Goal: Task Accomplishment & Management: Manage account settings

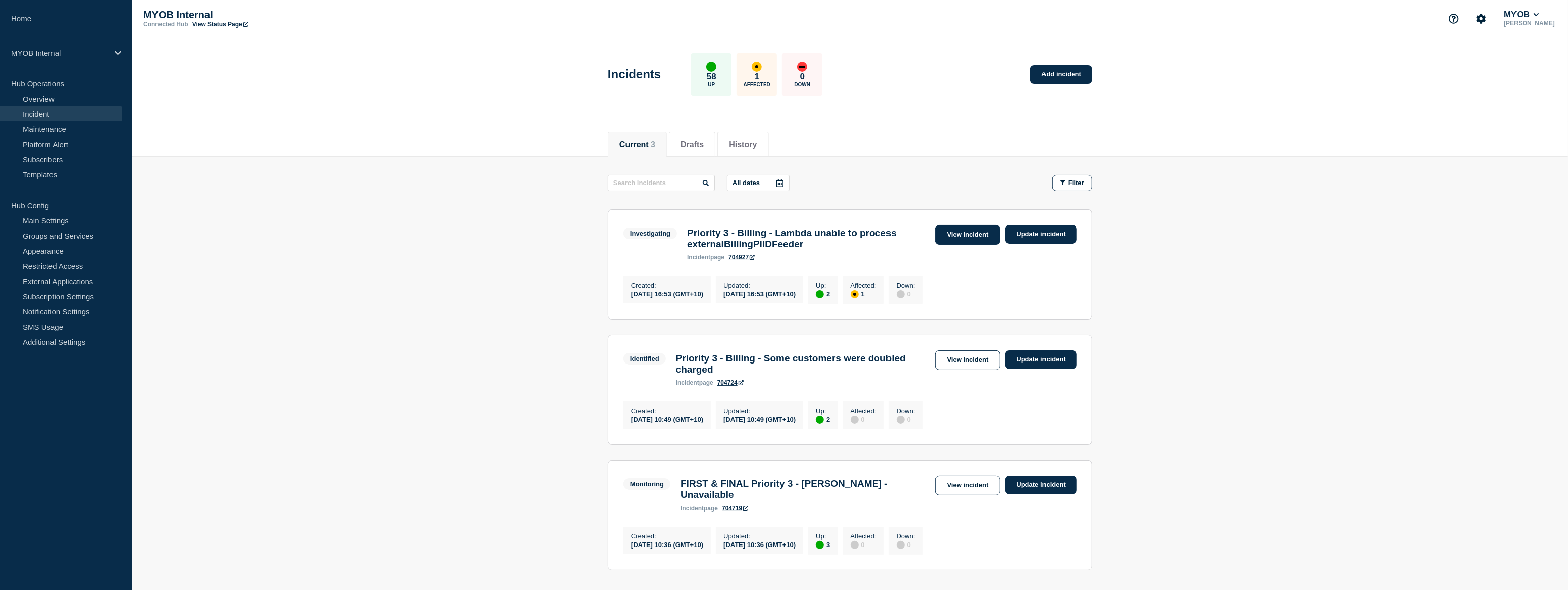
click at [955, 238] on link "View incident" at bounding box center [968, 234] width 65 height 20
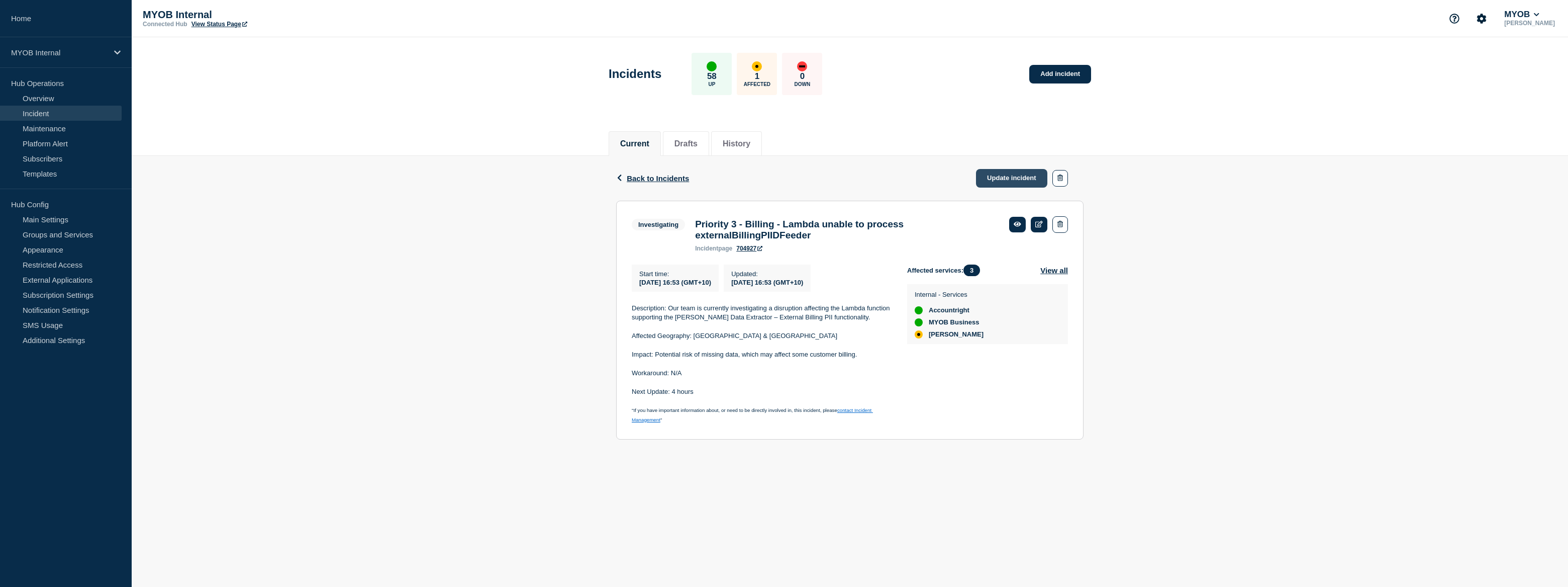
click at [999, 180] on link "Update incident" at bounding box center [1011, 178] width 71 height 19
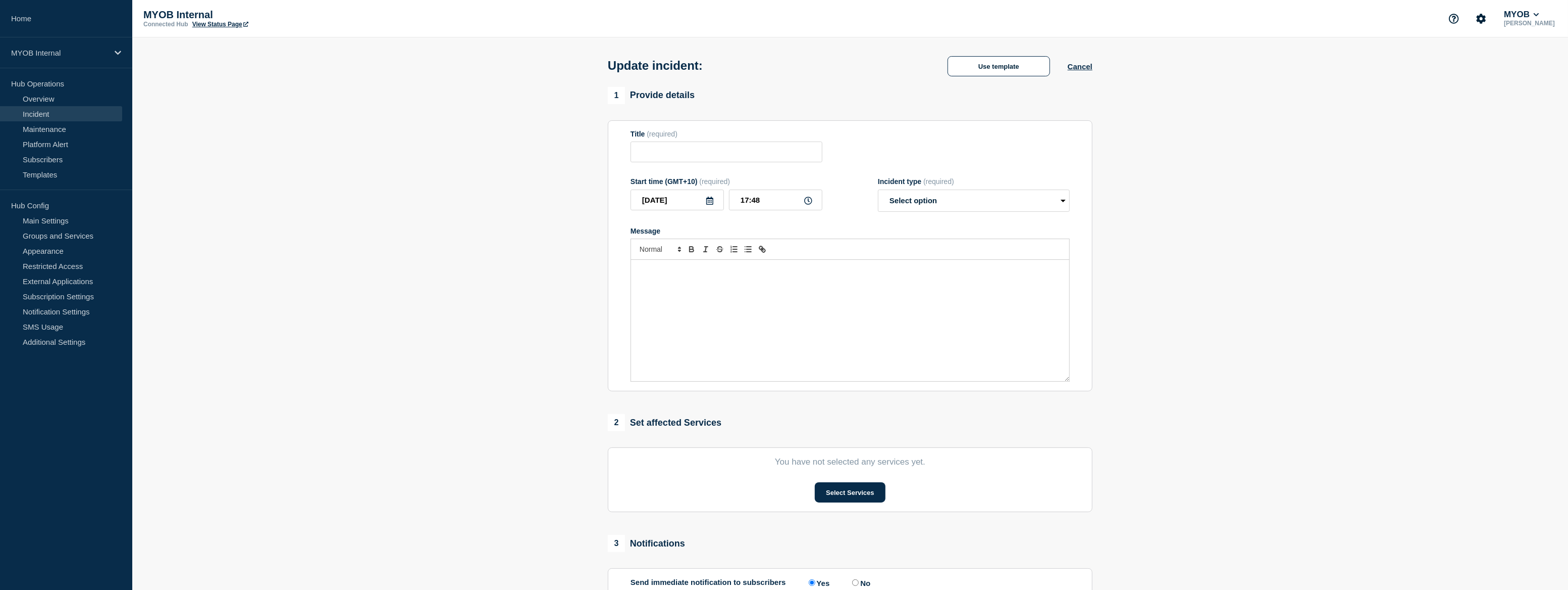
type input "Priority 3 - Billing - Lambda unable to process externalBillingPIIDFeeder"
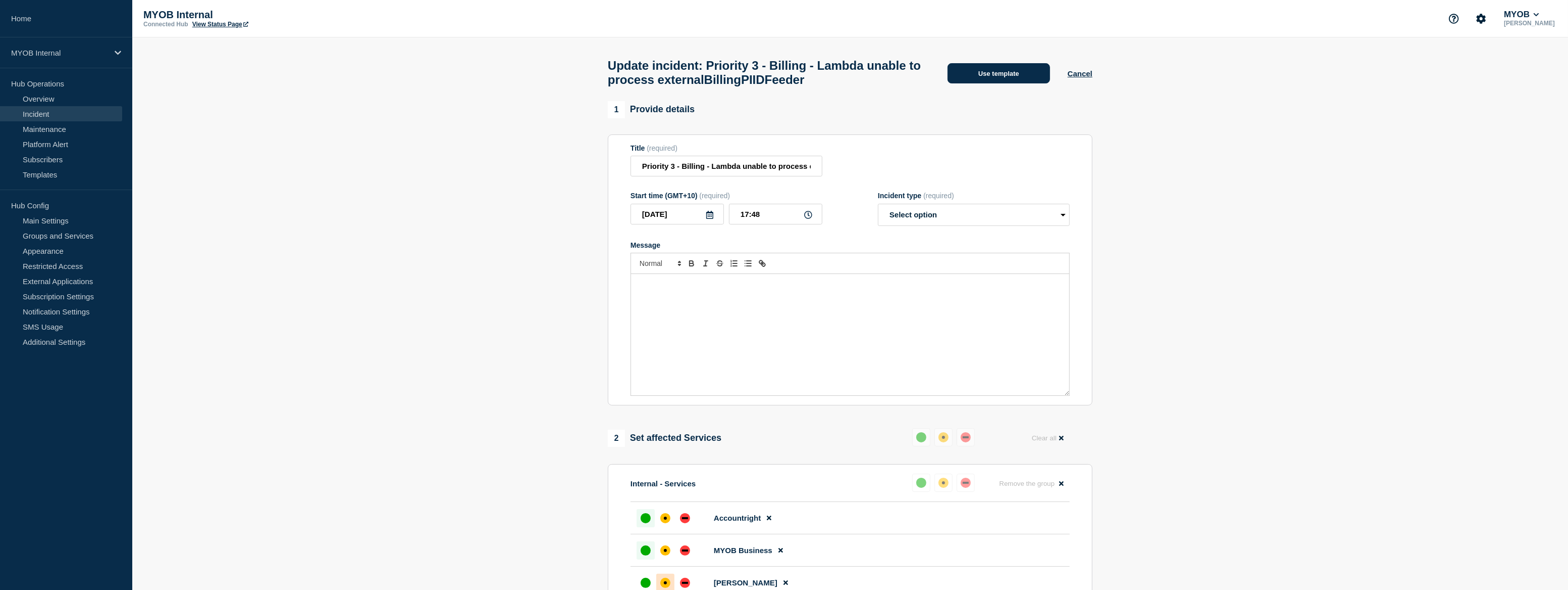
click at [989, 76] on button "Use template" at bounding box center [999, 73] width 103 height 20
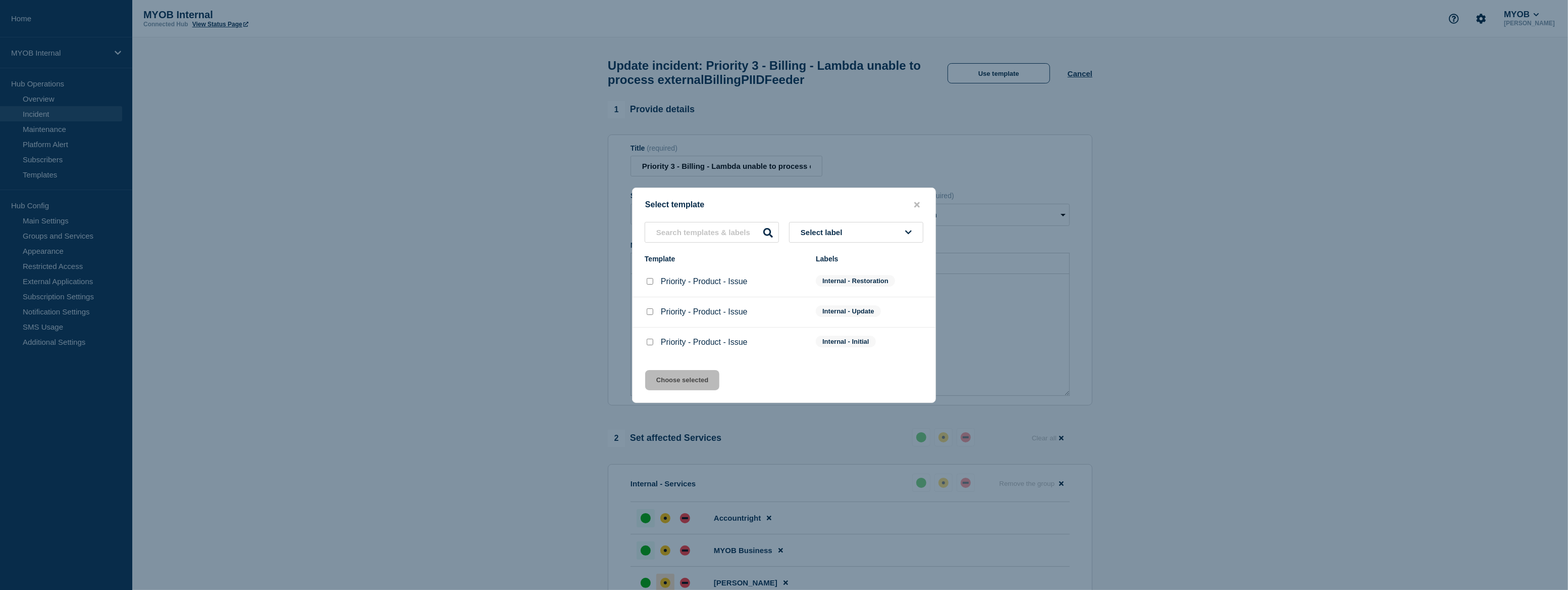
click at [652, 314] on input "Priority - Product - Issue checkbox" at bounding box center [650, 312] width 7 height 7
checkbox input "true"
click at [701, 379] on button "Choose selected" at bounding box center [682, 379] width 74 height 20
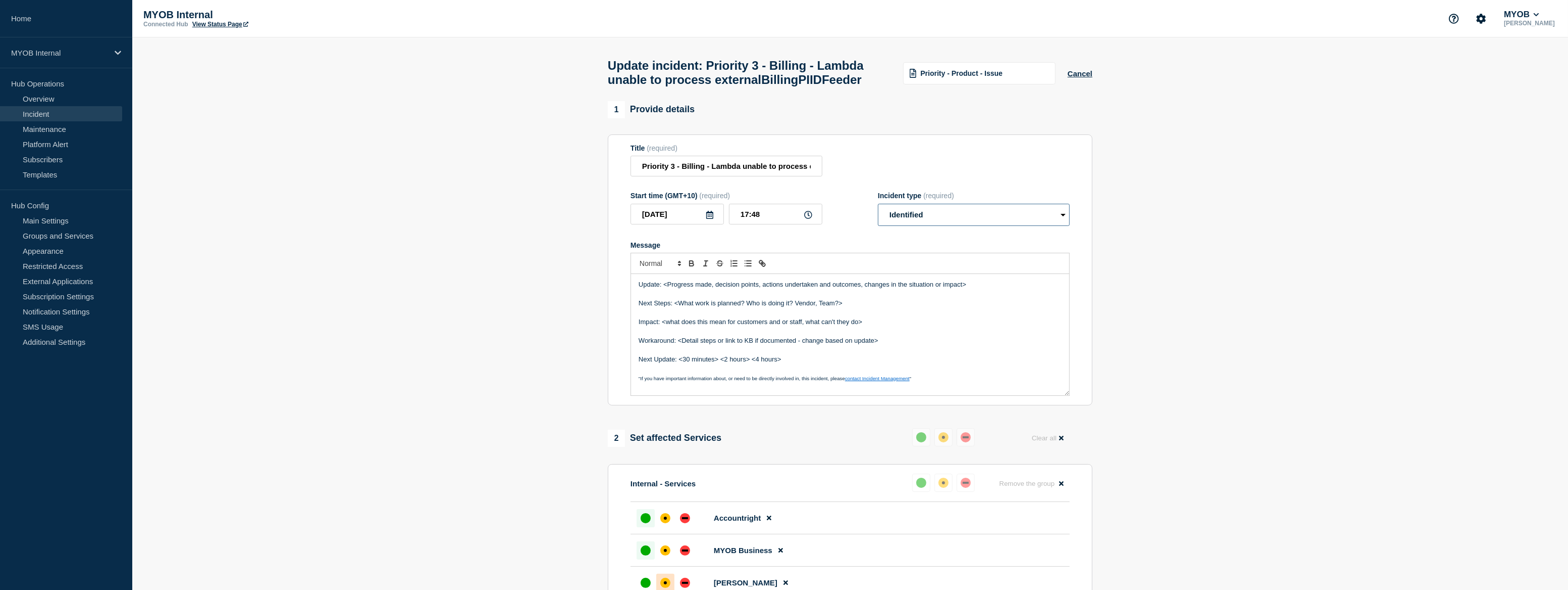
click at [1045, 226] on select "Select option Investigating Identified Monitoring Resolved" at bounding box center [974, 215] width 192 height 22
select select "monitoring"
click at [878, 226] on select "Select option Investigating Identified Monitoring Resolved" at bounding box center [974, 215] width 192 height 22
drag, startPoint x: 974, startPoint y: 309, endPoint x: 663, endPoint y: 305, distance: 311.0
click at [663, 289] on p "Update: <Progress made, decision points, actions undertaken and outcomes, chang…" at bounding box center [850, 284] width 423 height 9
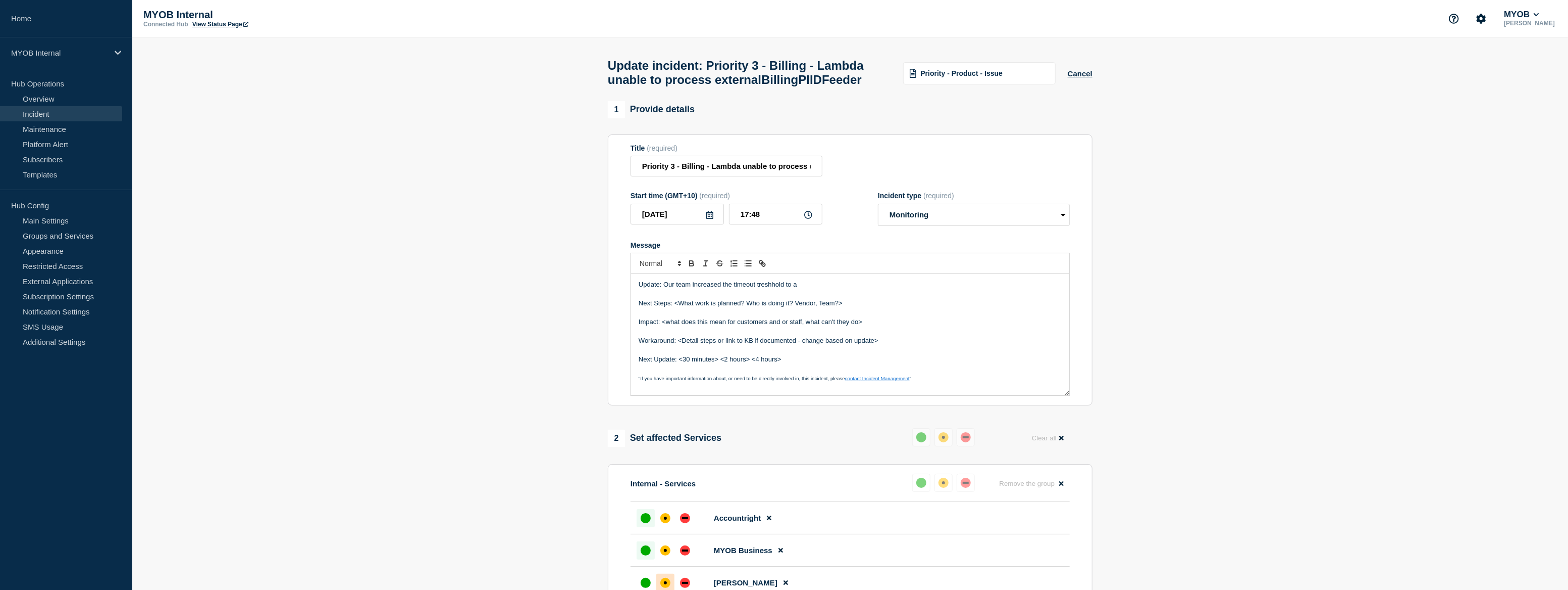
drag, startPoint x: 882, startPoint y: 288, endPoint x: 845, endPoint y: 294, distance: 37.5
click at [876, 274] on div at bounding box center [850, 263] width 439 height 21
drag, startPoint x: 805, startPoint y: 305, endPoint x: 735, endPoint y: 306, distance: 70.0
click at [735, 289] on p "Update: Our team increased the timeout treshhold to a" at bounding box center [850, 284] width 423 height 9
click at [1009, 289] on p "Update: Our team increased the t timeout threshold, the Lambda function was suc…" at bounding box center [850, 284] width 423 height 9
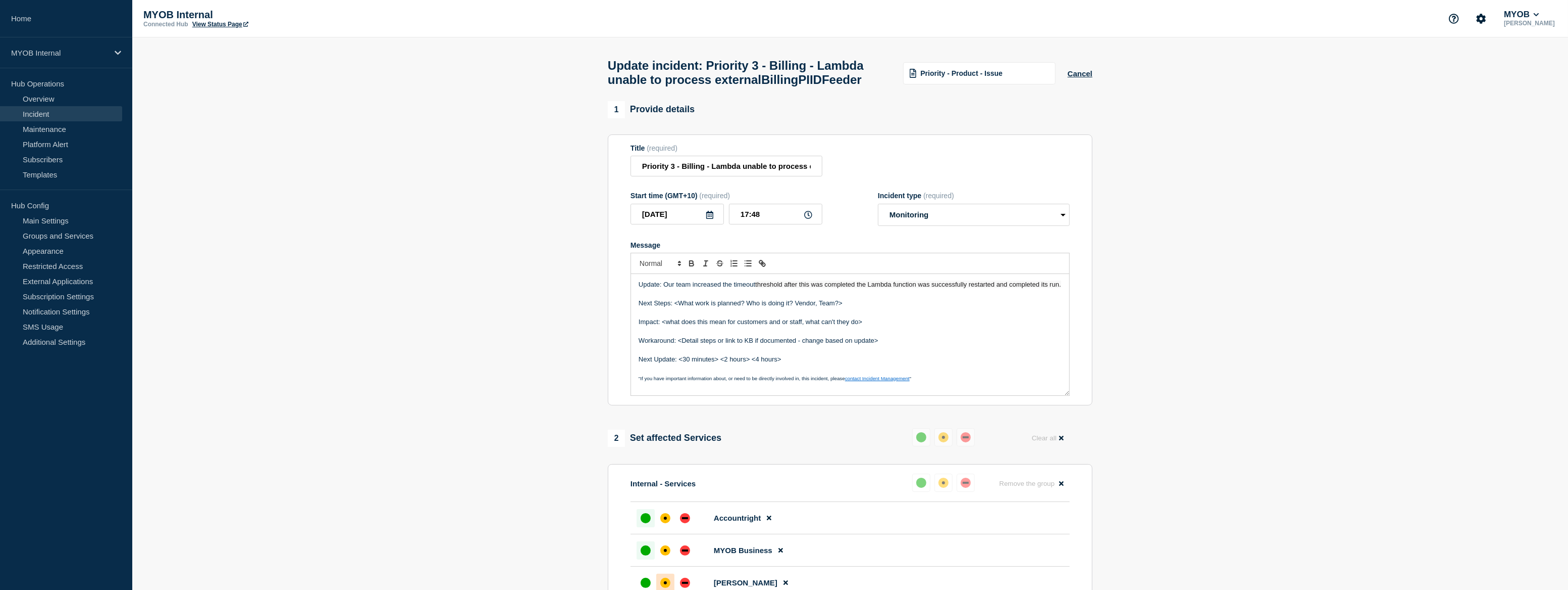
click at [662, 289] on p "Update: Our team increased the timeout threshold after this was completed the L…" at bounding box center [850, 284] width 423 height 9
drag, startPoint x: 961, startPoint y: 318, endPoint x: 574, endPoint y: 303, distance: 387.3
click at [574, 303] on section "1 Provide details Title (required) Priority 3 - Billing - Lambda unable to proc…" at bounding box center [850, 490] width 1436 height 778
copy p "Update: Our team increased the timeout threshold after this was completed the L…"
click at [637, 304] on div "The team increased the timeout threshold, after which the Lambda function was s…" at bounding box center [850, 334] width 438 height 121
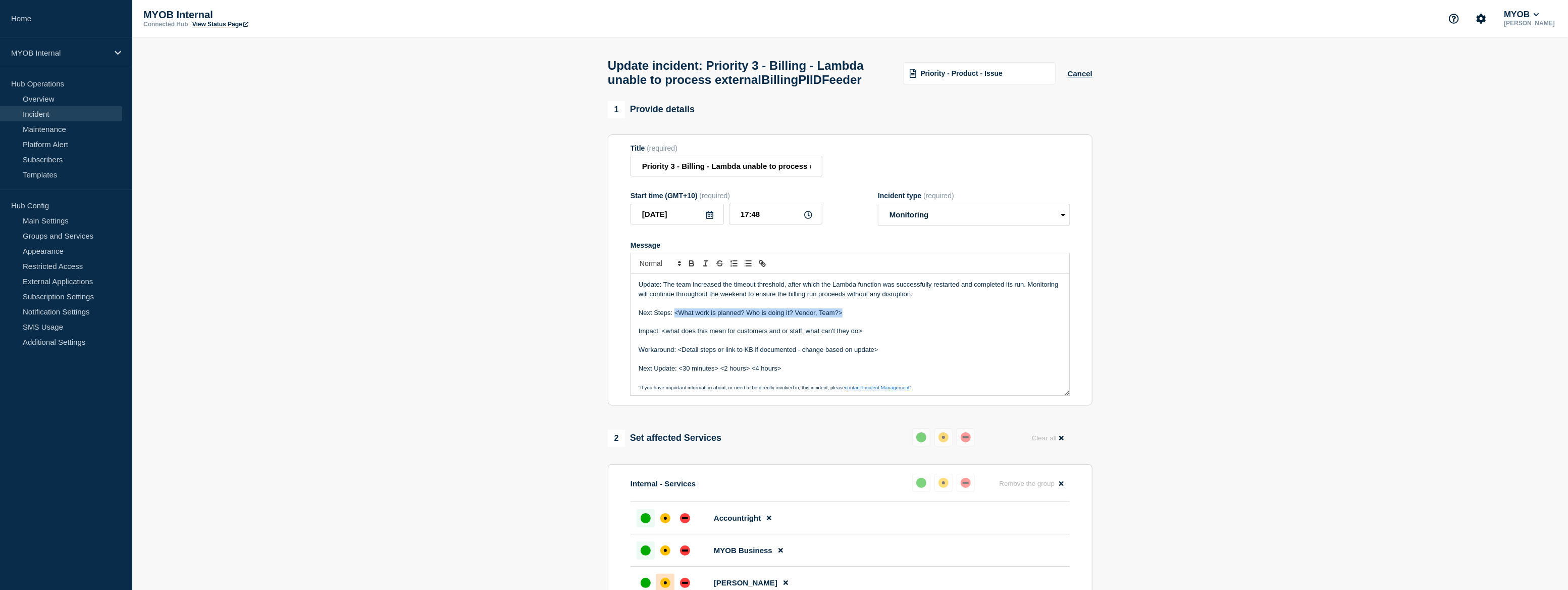
drag, startPoint x: 848, startPoint y: 338, endPoint x: 675, endPoint y: 340, distance: 173.0
click at [675, 318] on p "Next Steps: <What work is planned? Who is doing it? Vendor, Team?>" at bounding box center [850, 313] width 423 height 9
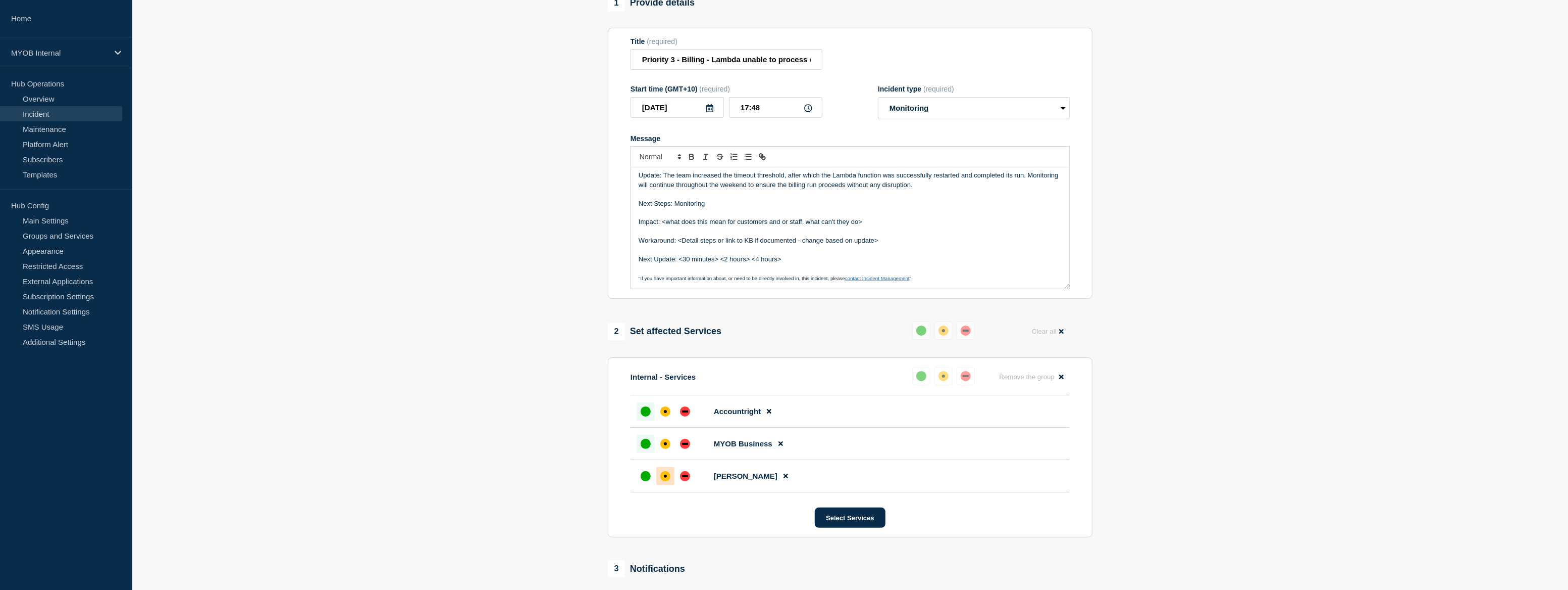
scroll to position [138, 0]
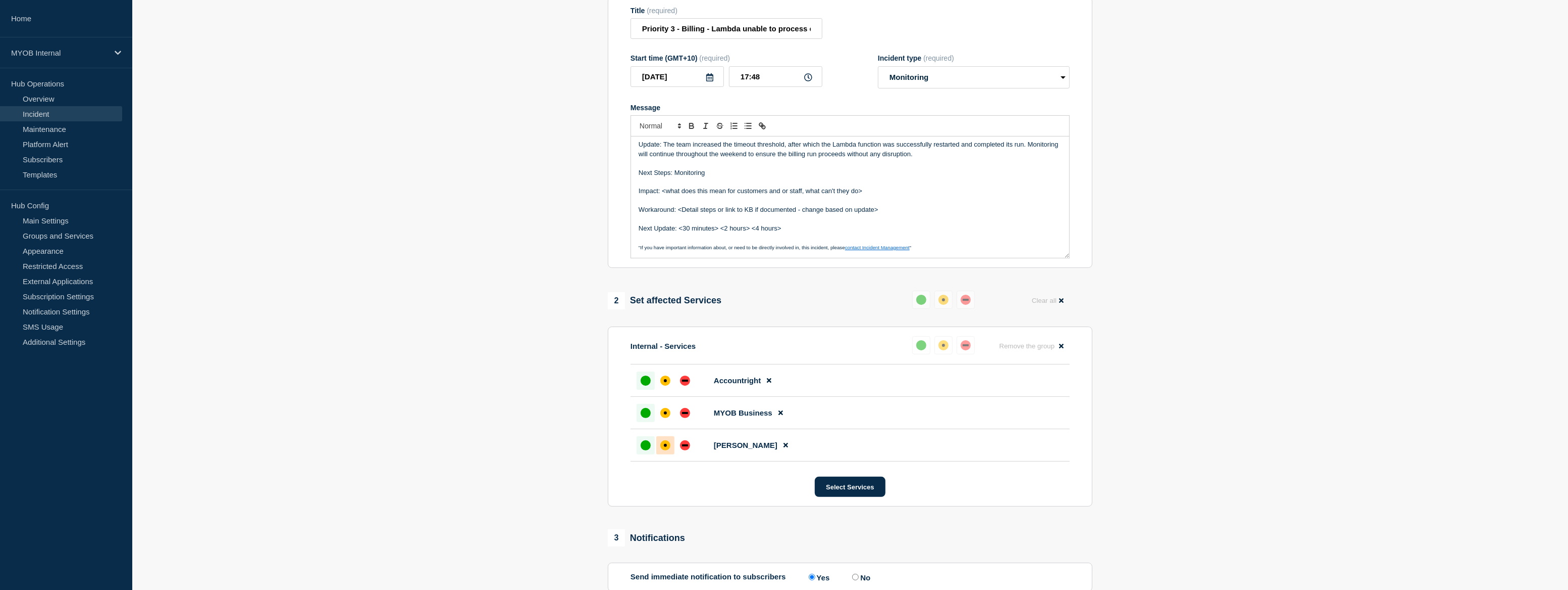
drag, startPoint x: 645, startPoint y: 472, endPoint x: 646, endPoint y: 468, distance: 4.1
click at [646, 454] on div at bounding box center [646, 446] width 18 height 18
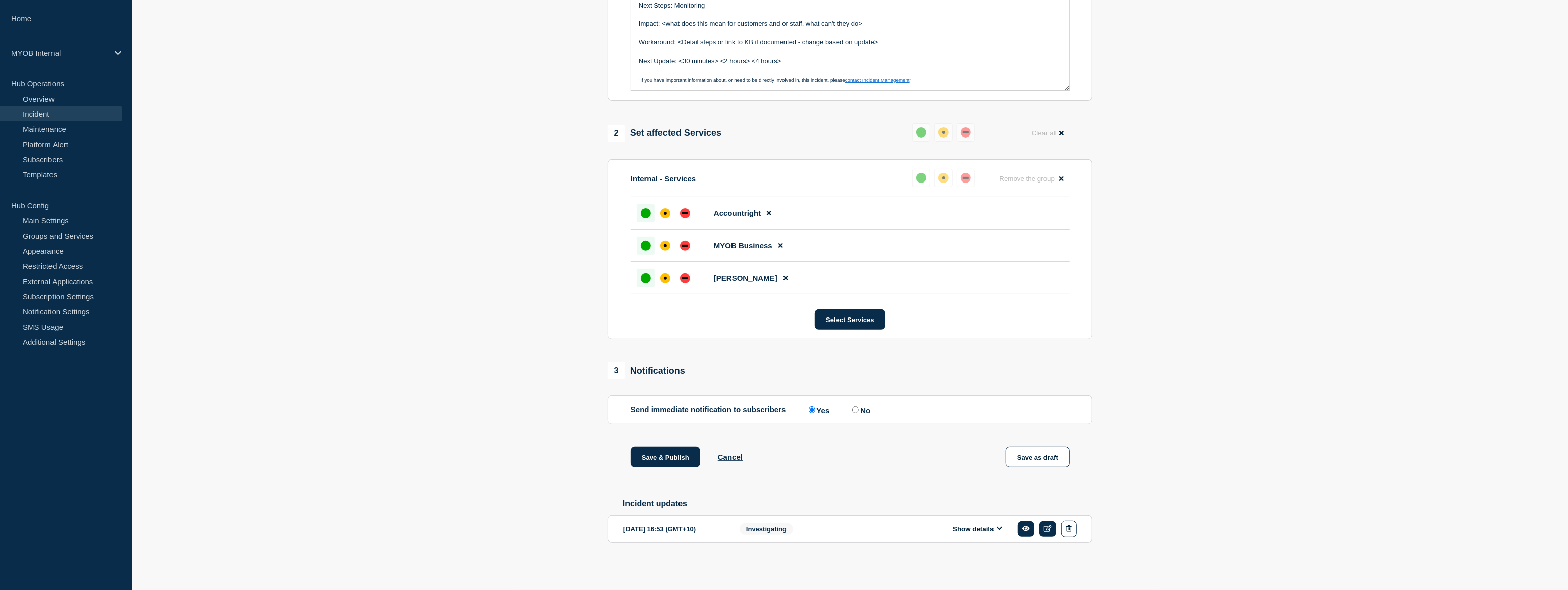
scroll to position [327, 0]
click at [969, 531] on button "Show details" at bounding box center [977, 529] width 56 height 9
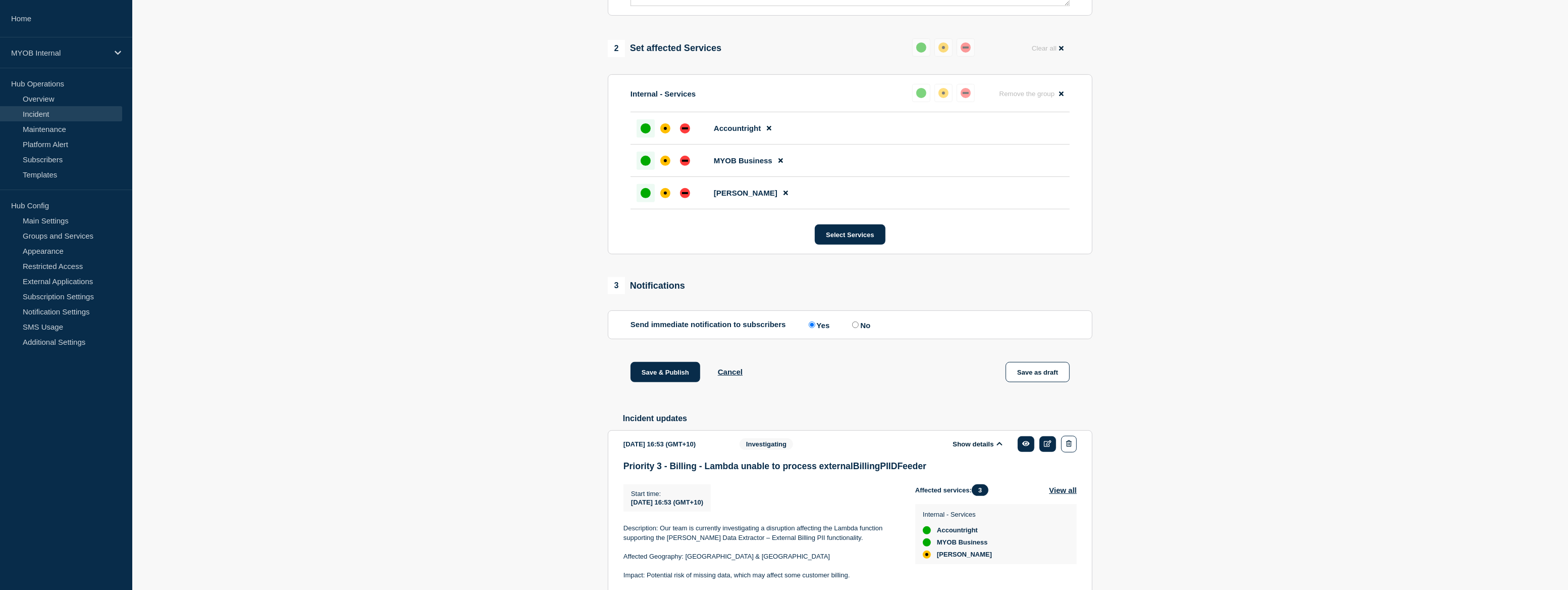
scroll to position [520, 0]
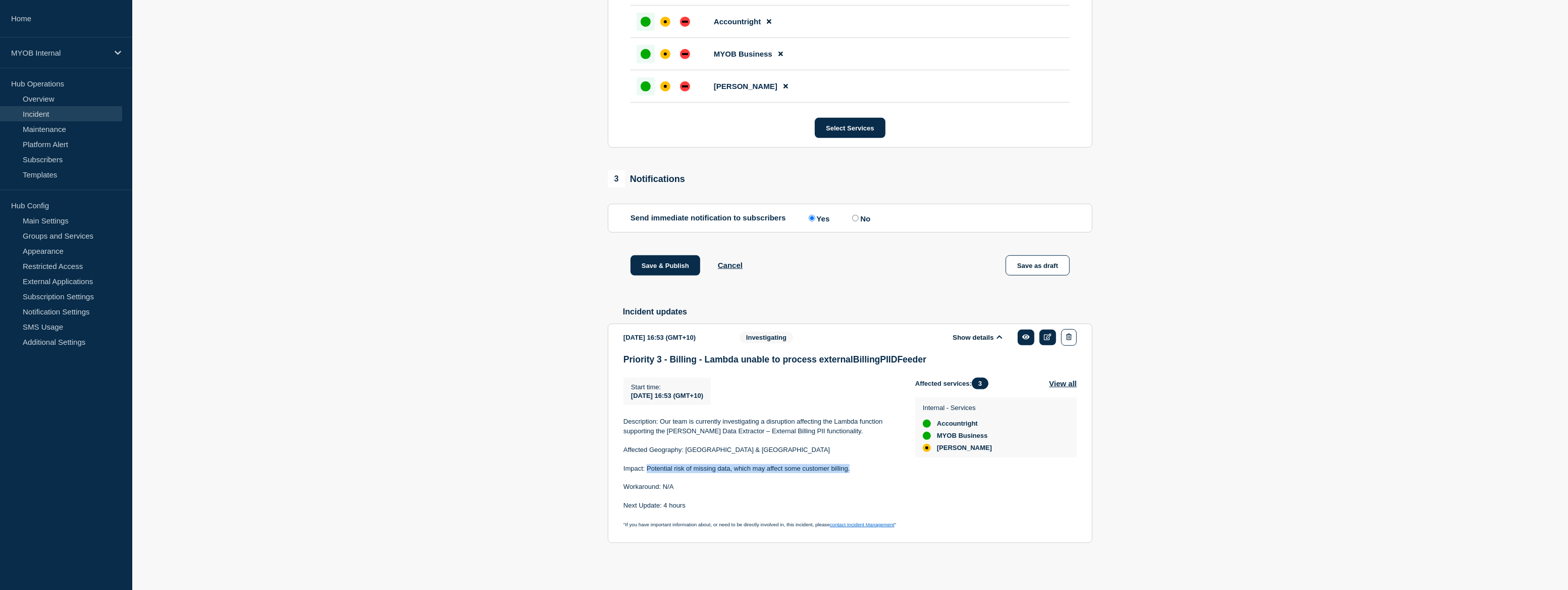
drag, startPoint x: 856, startPoint y: 466, endPoint x: 648, endPoint y: 468, distance: 208.0
click at [648, 468] on p "Impact: Potential risk of missing data, which may affect some customer billing." at bounding box center [761, 468] width 276 height 9
copy p "Potential risk of missing data, which may affect some customer billing."
click at [687, 506] on p "Next Update: 4 hours" at bounding box center [761, 505] width 276 height 9
drag, startPoint x: 688, startPoint y: 506, endPoint x: 624, endPoint y: 469, distance: 73.9
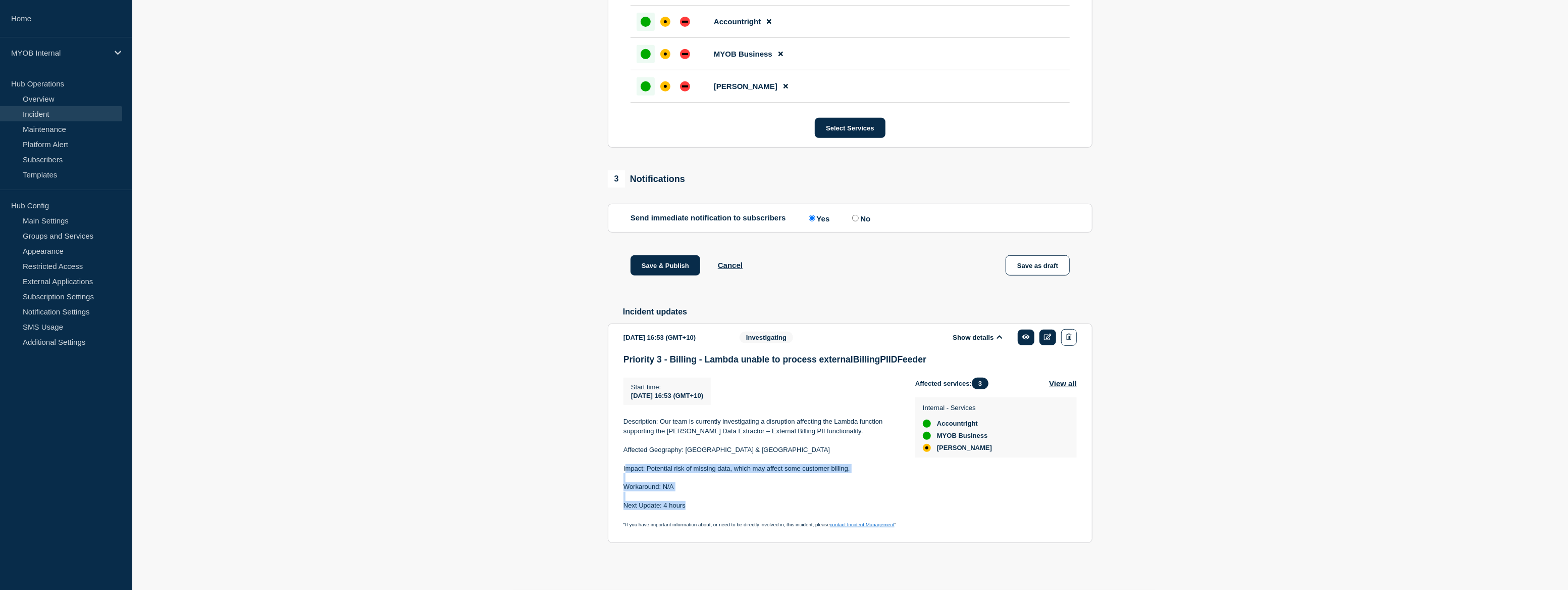
click at [624, 469] on div "Description: Our team is currently investigating a disruption affecting the Lam…" at bounding box center [761, 472] width 276 height 111
click at [624, 469] on p "Impact: Potential risk of missing data, which may affect some customer billing." at bounding box center [761, 468] width 276 height 9
drag, startPoint x: 692, startPoint y: 507, endPoint x: 621, endPoint y: 468, distance: 81.0
click at [621, 468] on section "[DATE] 16:53 (GMT+10) Show details Investigating Priority 3 - Billing - Lambda …" at bounding box center [850, 433] width 485 height 219
copy div "Impact: Potential risk of missing data, which may affect some customer billing.…"
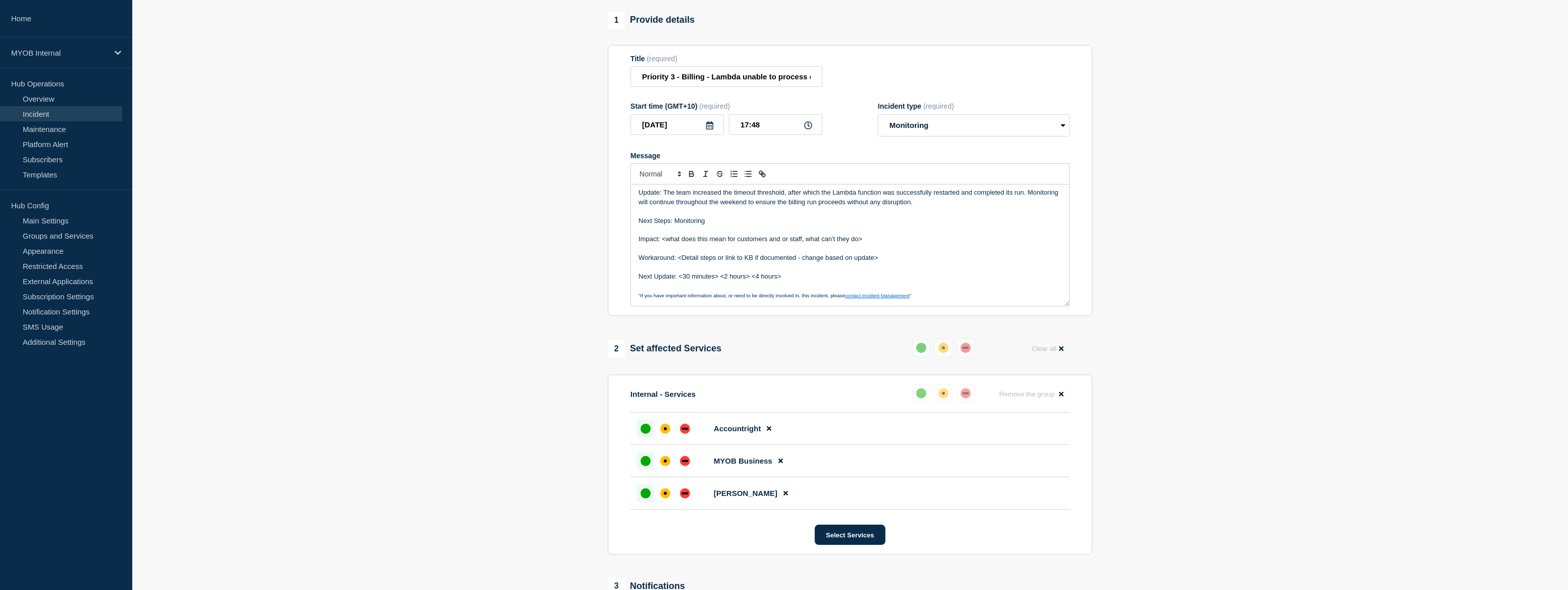
scroll to position [61, 0]
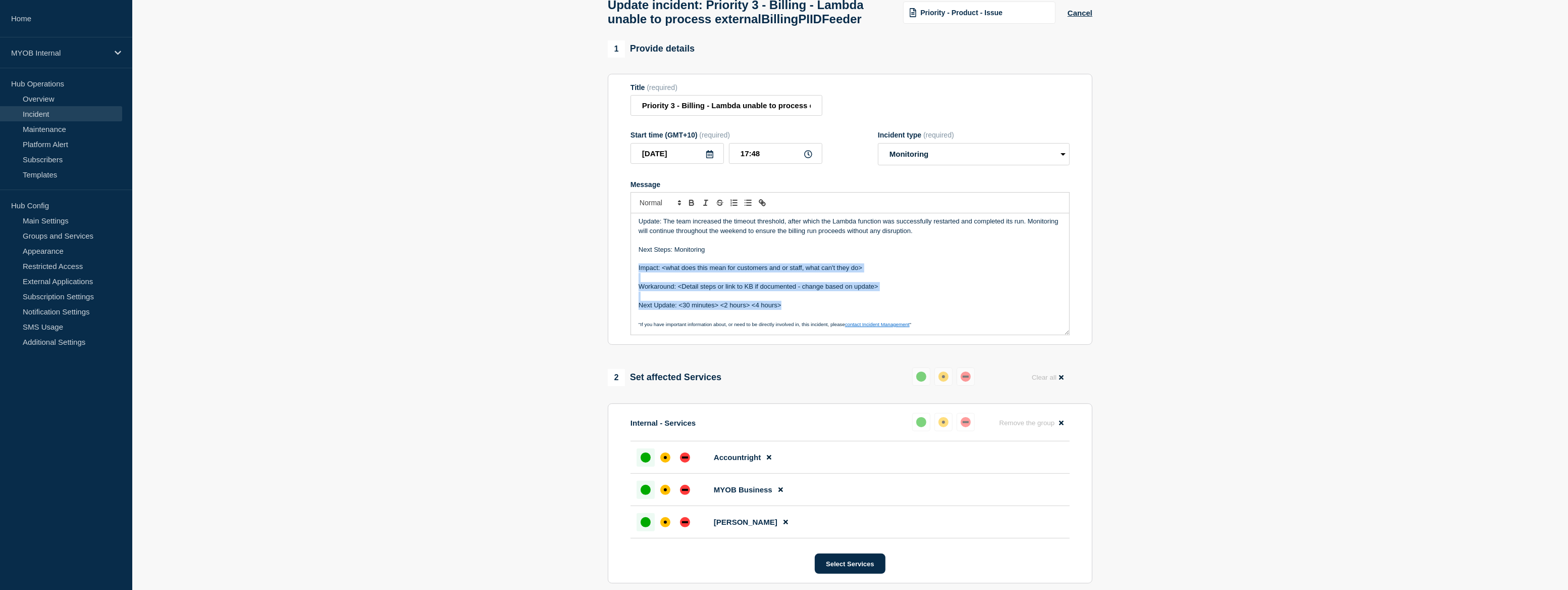
drag, startPoint x: 784, startPoint y: 329, endPoint x: 638, endPoint y: 290, distance: 151.1
click at [638, 290] on div "Update: The team increased the timeout threshold, after which the Lambda functi…" at bounding box center [850, 274] width 438 height 121
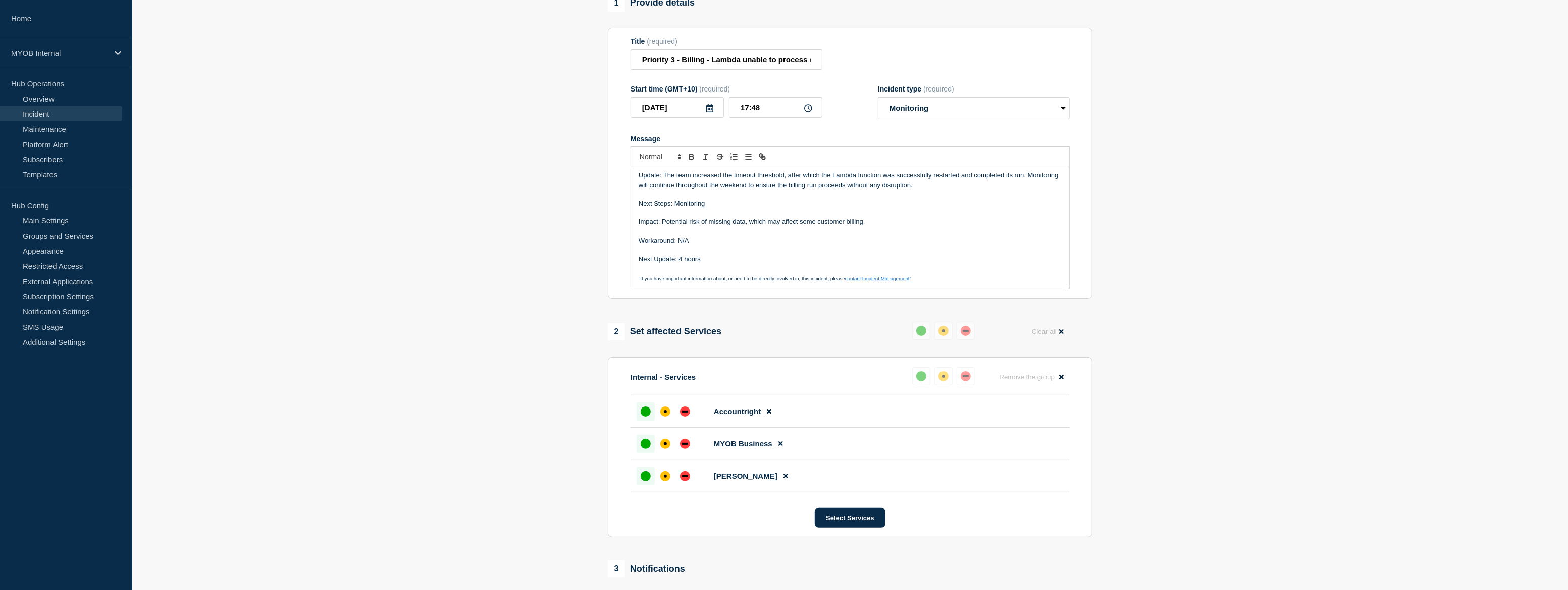
scroll to position [106, 0]
drag, startPoint x: 714, startPoint y: 282, endPoint x: 679, endPoint y: 280, distance: 35.1
click at [679, 264] on p "Next Update: 4 hours" at bounding box center [850, 260] width 423 height 9
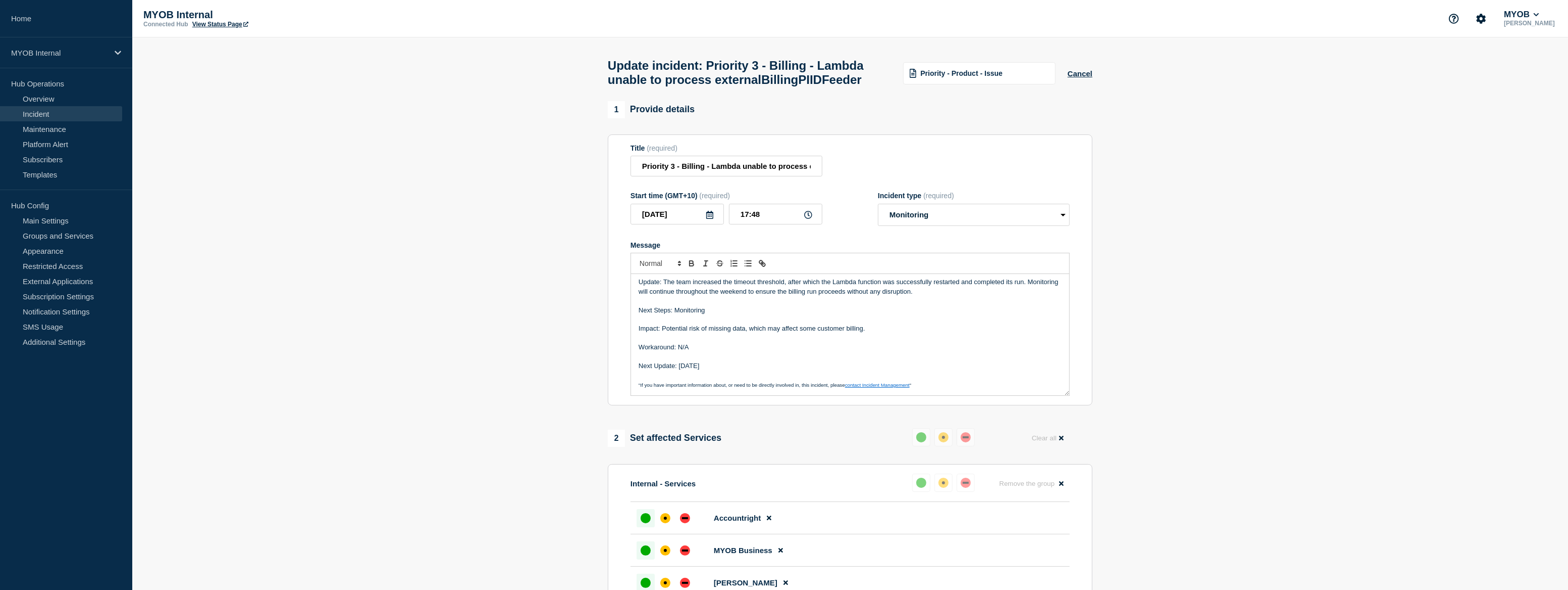
scroll to position [0, 0]
drag, startPoint x: 732, startPoint y: 389, endPoint x: 627, endPoint y: 299, distance: 138.3
click at [627, 299] on section "Title (required) Priority 3 - Billing - Lambda unable to process externalBillin…" at bounding box center [850, 270] width 485 height 271
copy div "Update: The team increased the timeout threshold, after which the Lambda functi…"
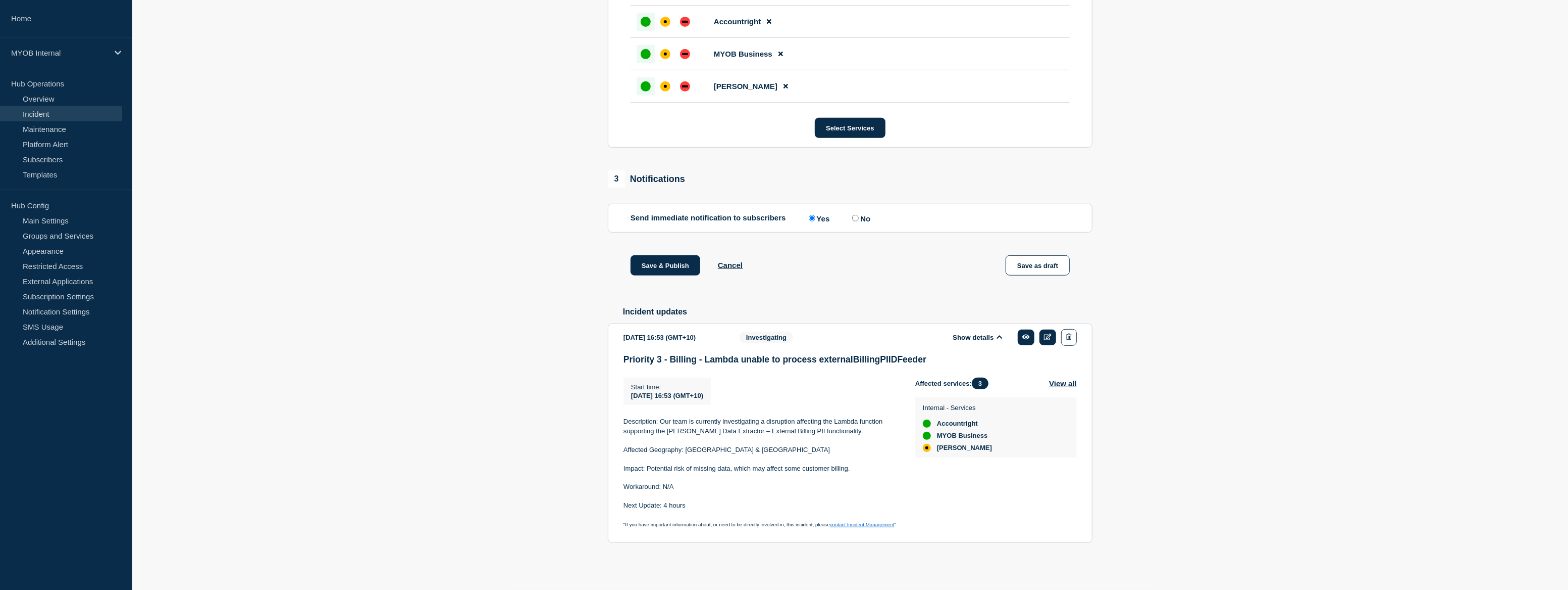
scroll to position [520, 0]
click at [674, 266] on button "Save & Publish" at bounding box center [665, 265] width 70 height 20
